Goal: Book appointment/travel/reservation

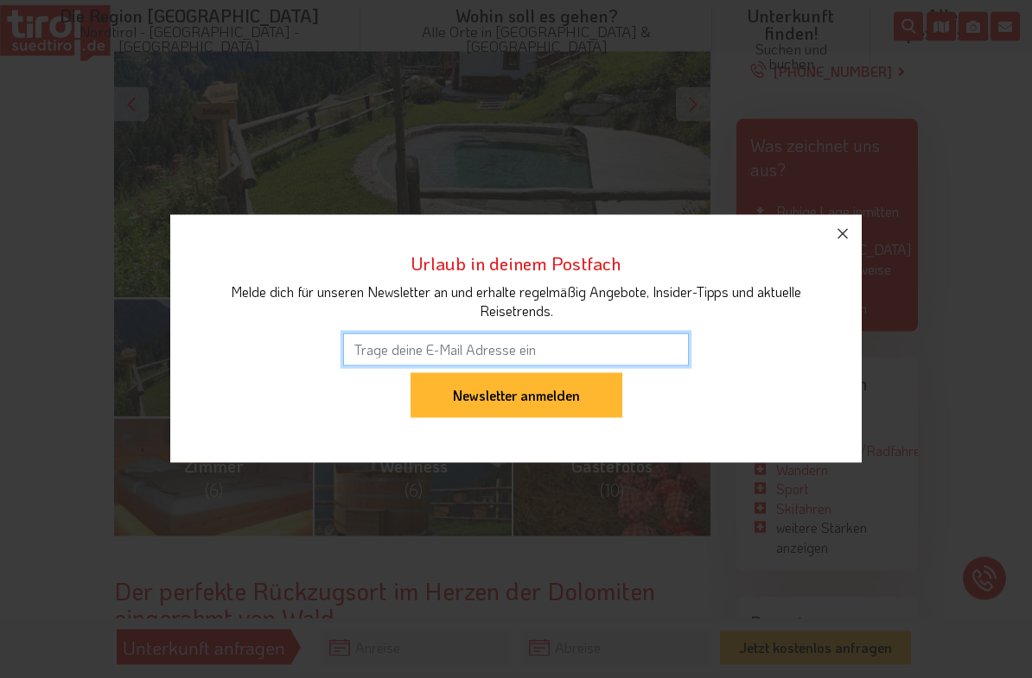
scroll to position [448, 0]
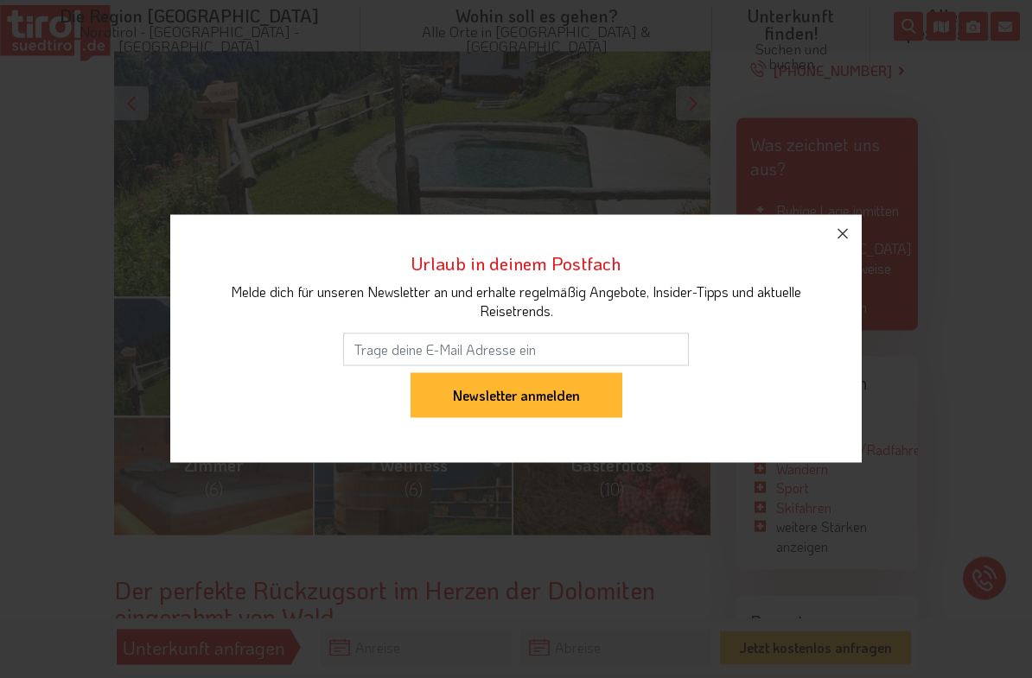
click at [831, 253] on button "button" at bounding box center [843, 234] width 38 height 38
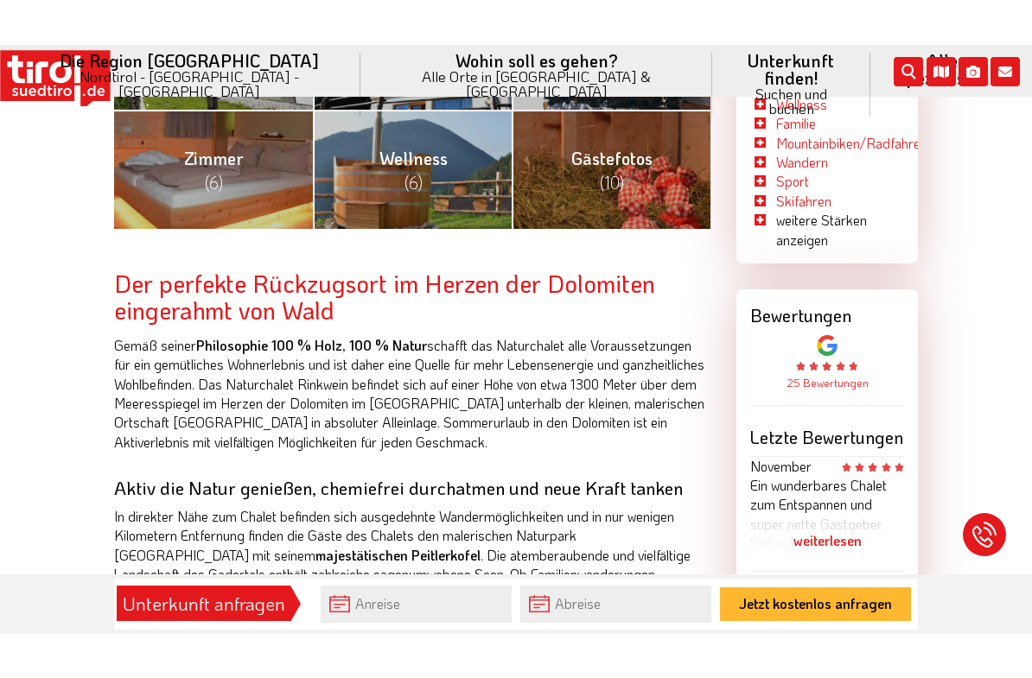
scroll to position [864, 0]
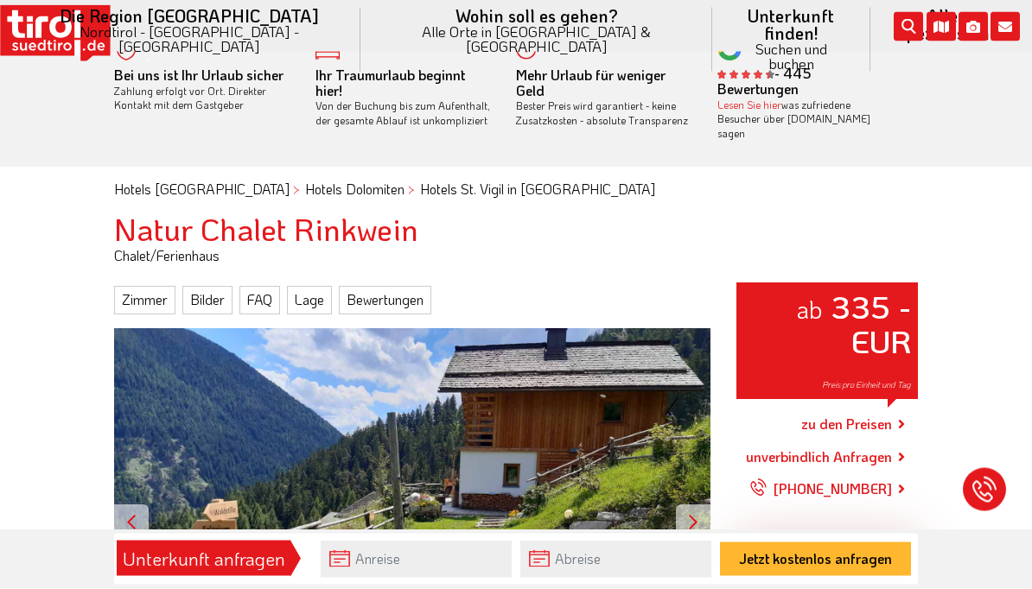
click at [144, 289] on link "Zimmer" at bounding box center [144, 301] width 61 height 28
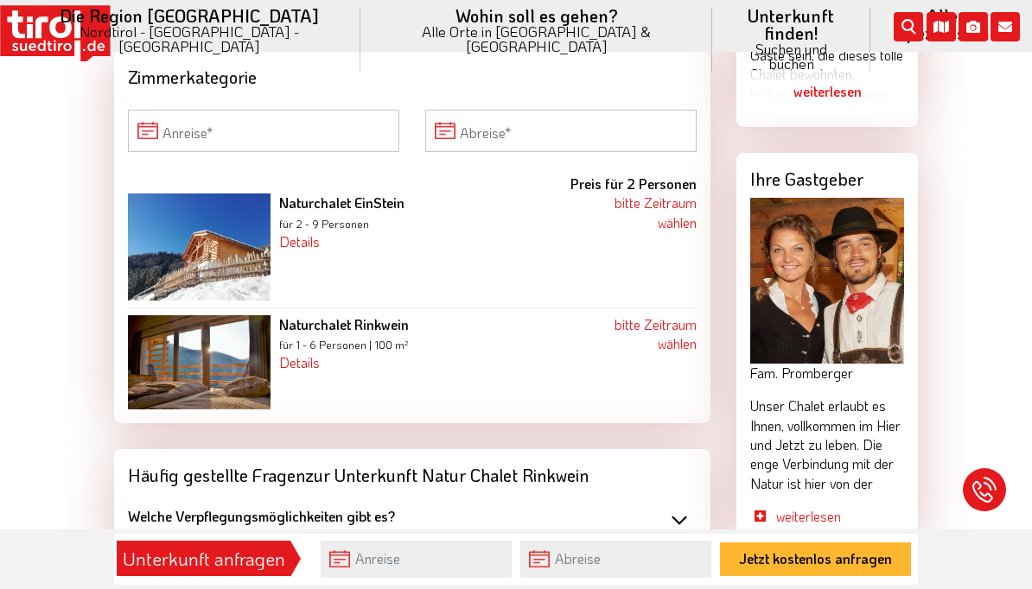
scroll to position [1723, 0]
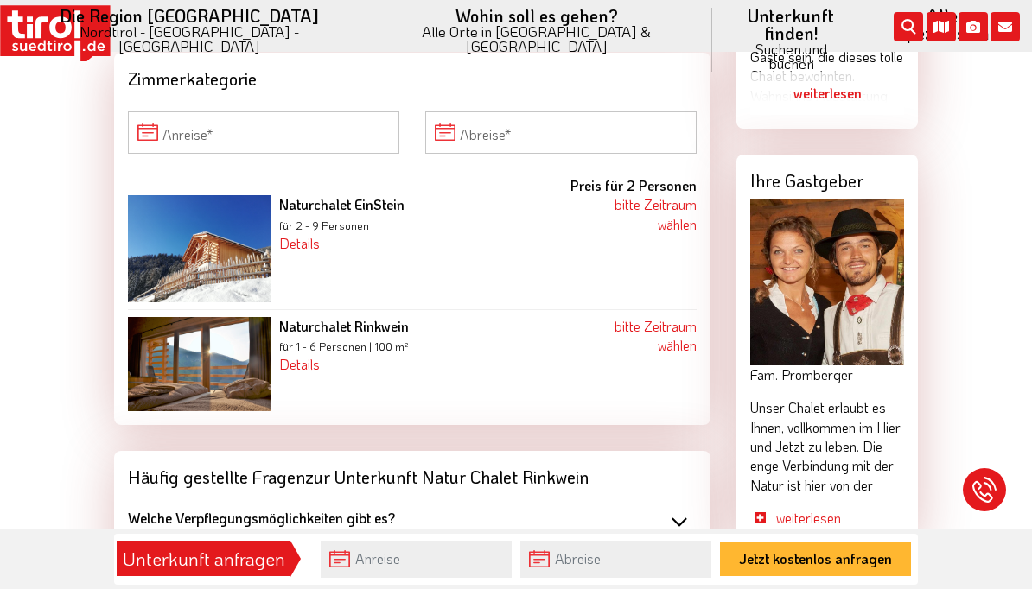
click at [298, 355] on link "Details" at bounding box center [299, 364] width 41 height 18
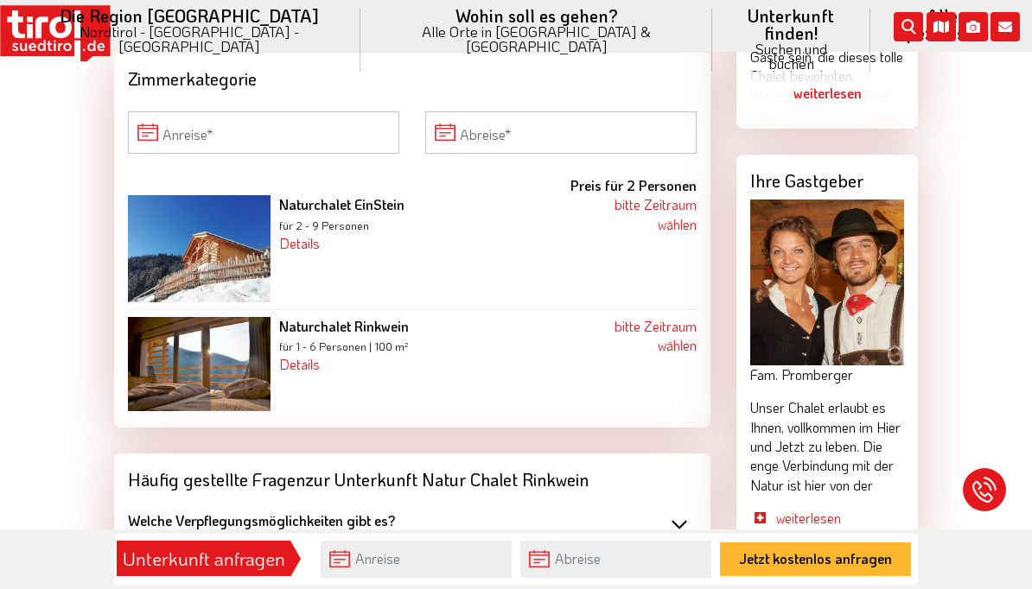
click at [646, 317] on link "bitte Zeitraum wählen" at bounding box center [655, 335] width 82 height 37
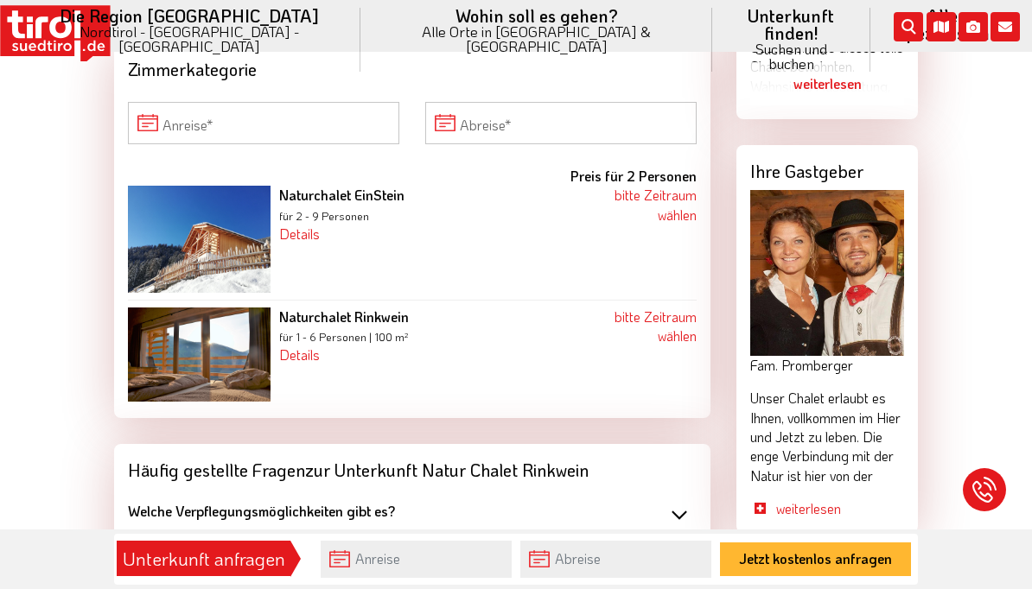
click at [667, 308] on link "bitte Zeitraum wählen" at bounding box center [655, 326] width 82 height 37
click at [199, 102] on input "Anreise" at bounding box center [263, 122] width 271 height 41
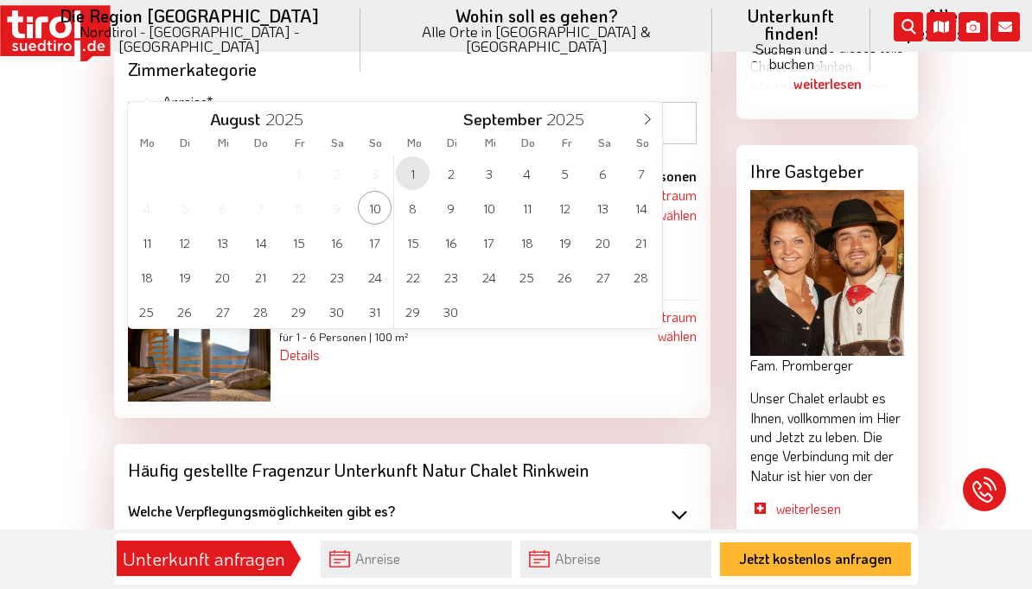
click at [417, 174] on span "1" at bounding box center [413, 173] width 34 height 34
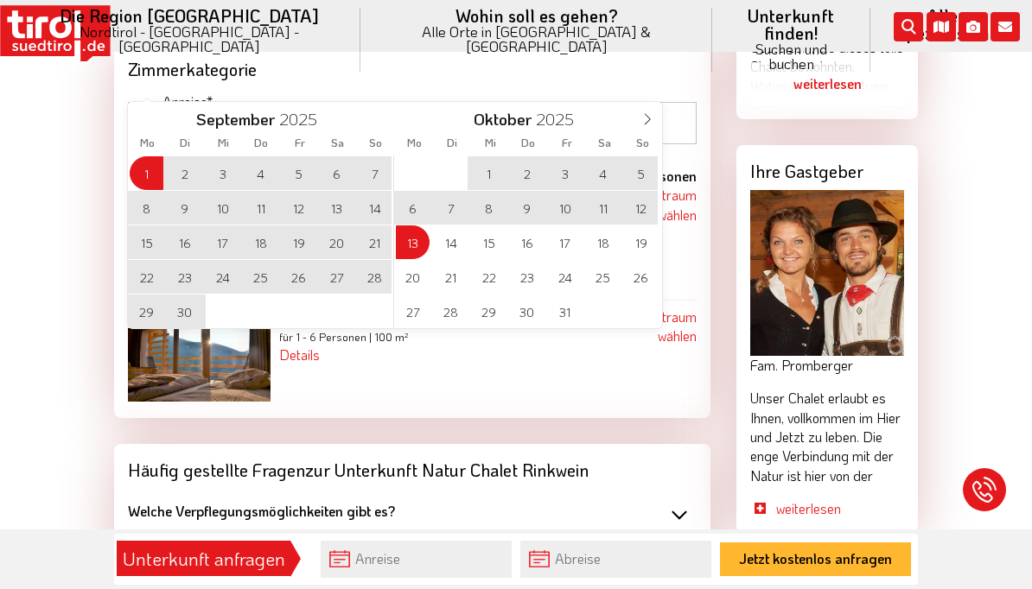
click at [420, 249] on span "13" at bounding box center [413, 243] width 34 height 34
type input "[DATE]"
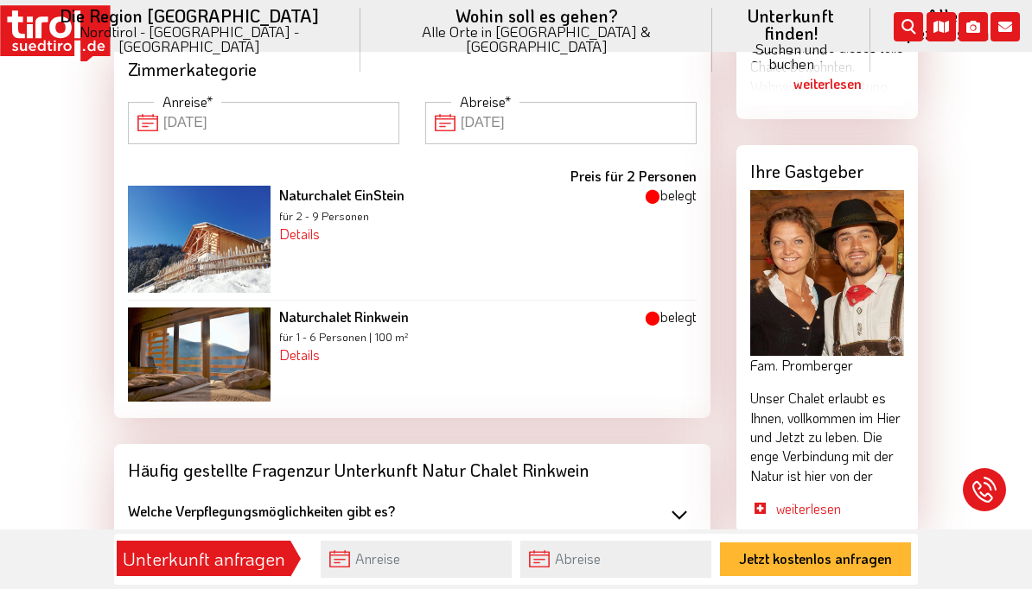
click at [208, 320] on img at bounding box center [199, 355] width 143 height 94
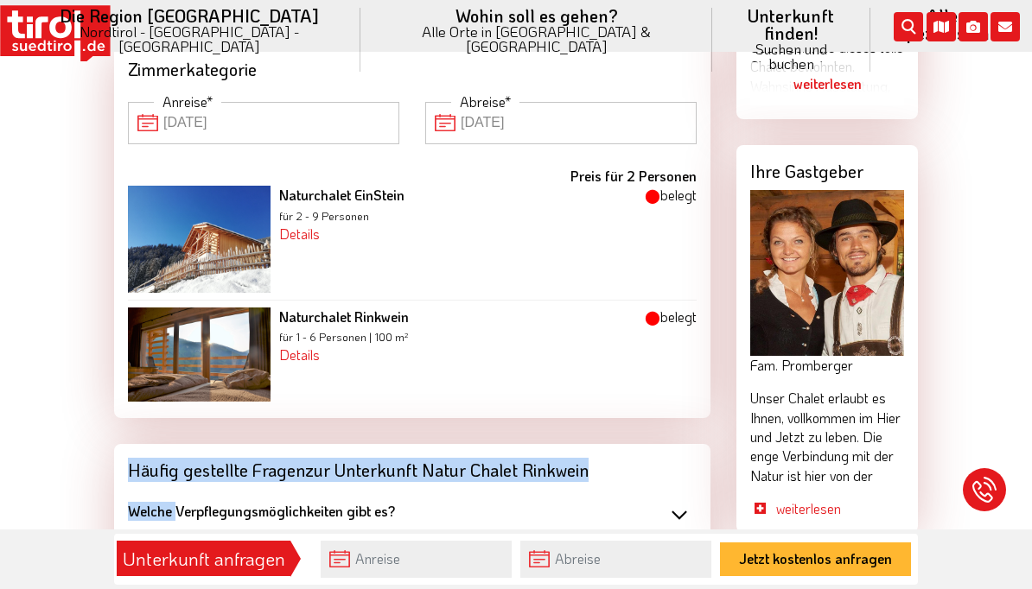
click at [85, 508] on div "Hotels Südtirol Hotels Dolomiten Hotels St. Vigil in [GEOGRAPHIC_DATA] Natur Ch…" at bounding box center [516, 507] width 1032 height 3969
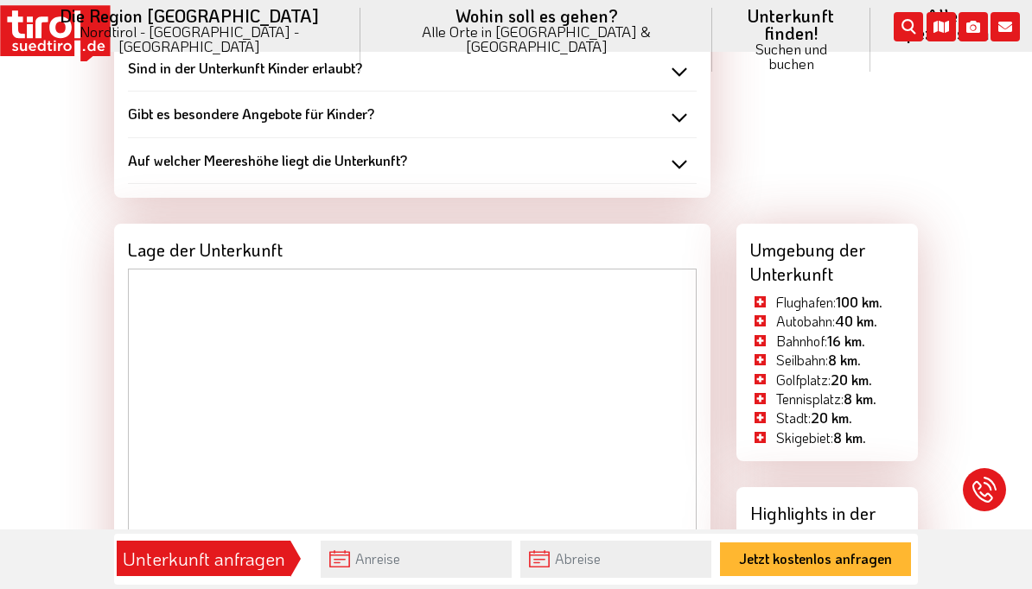
scroll to position [2544, 0]
